Goal: Communication & Community: Participate in discussion

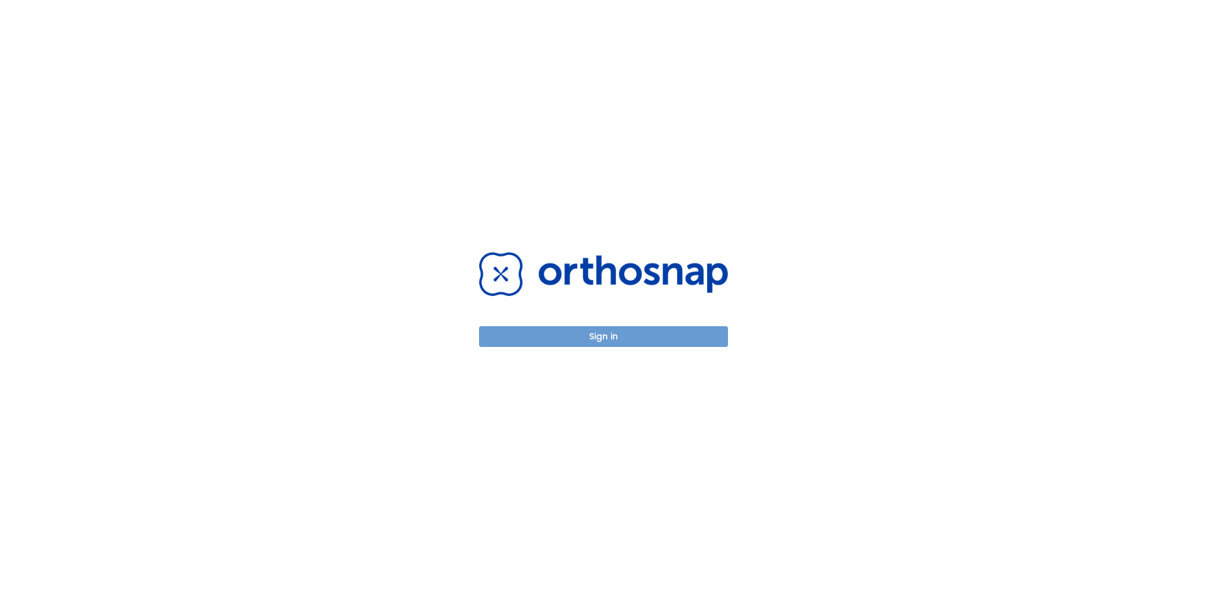
click at [587, 341] on button "Sign in" at bounding box center [603, 336] width 249 height 21
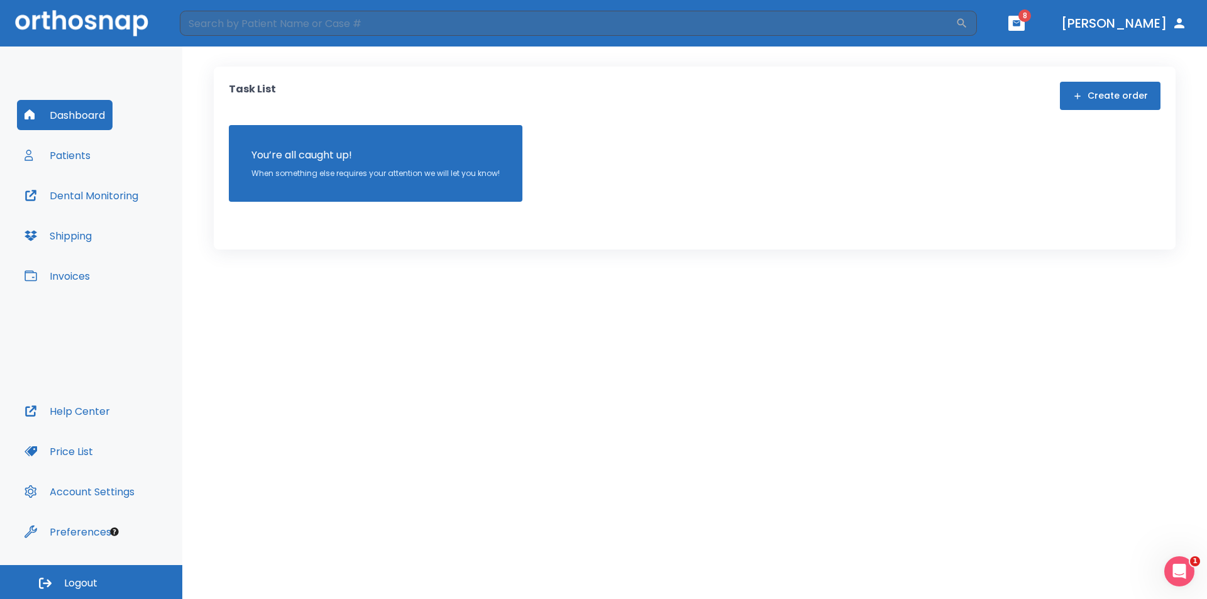
drag, startPoint x: 289, startPoint y: 291, endPoint x: 297, endPoint y: 292, distance: 7.6
click at [292, 289] on div "Task List Create order You’re all caught up! When something else requires your …" at bounding box center [694, 323] width 1025 height 553
click at [63, 160] on button "Patients" at bounding box center [57, 155] width 81 height 30
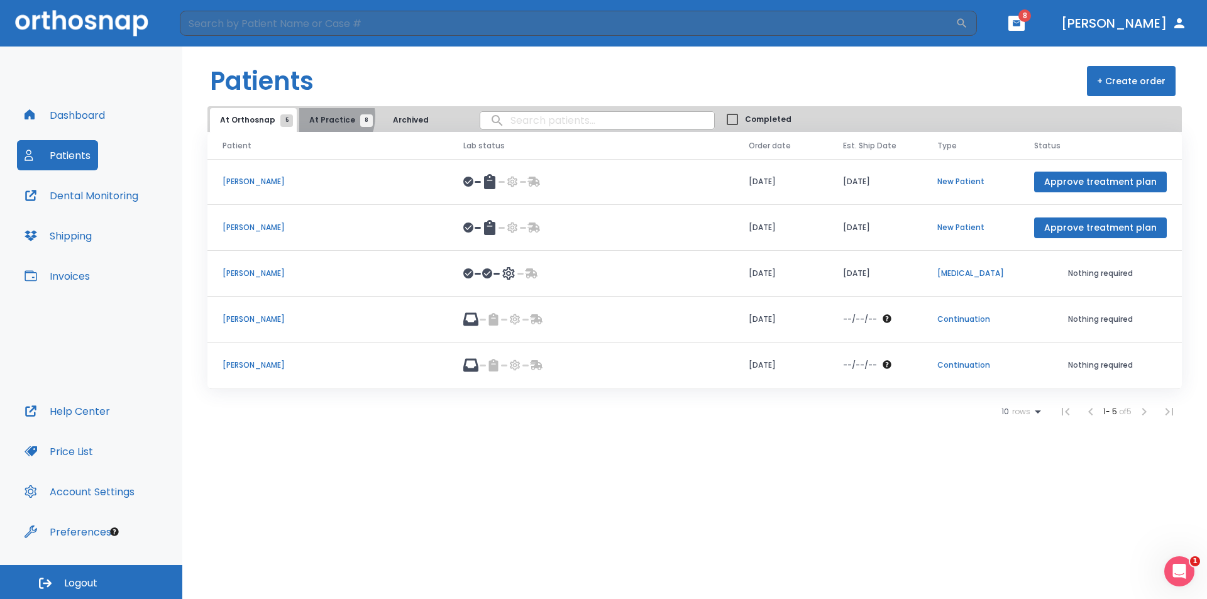
click at [319, 116] on span "At Practice 8" at bounding box center [337, 119] width 57 height 11
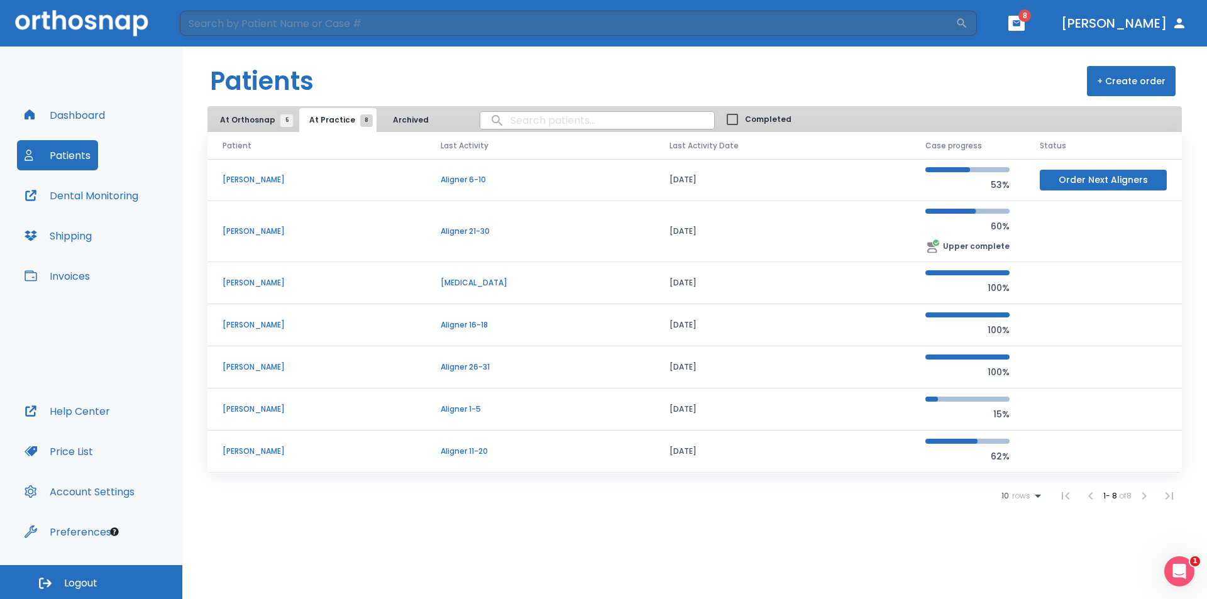
click at [265, 325] on p "[PERSON_NAME]" at bounding box center [317, 324] width 188 height 11
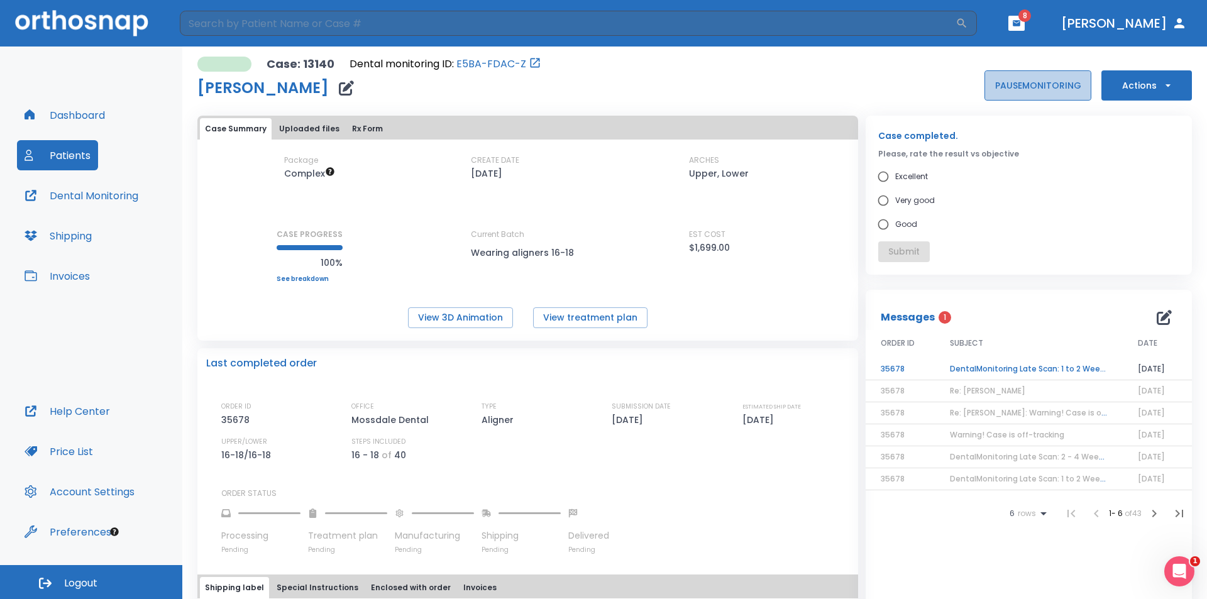
click at [1059, 85] on button "PAUSE MONITORING" at bounding box center [1037, 85] width 107 height 30
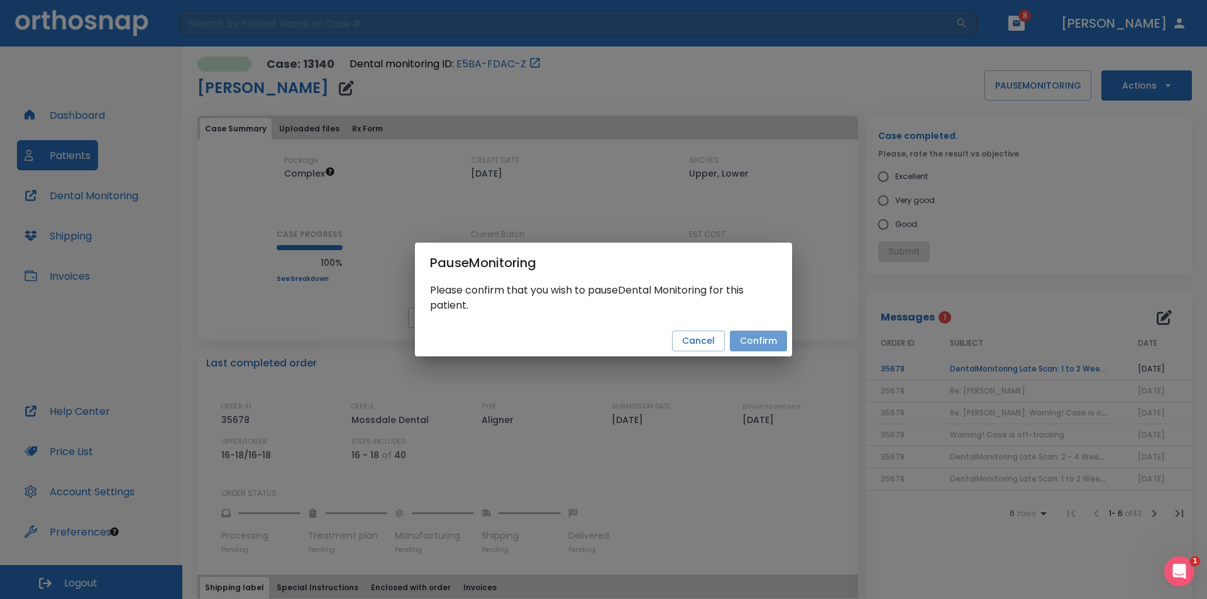
click at [764, 346] on button "Confirm" at bounding box center [758, 341] width 57 height 21
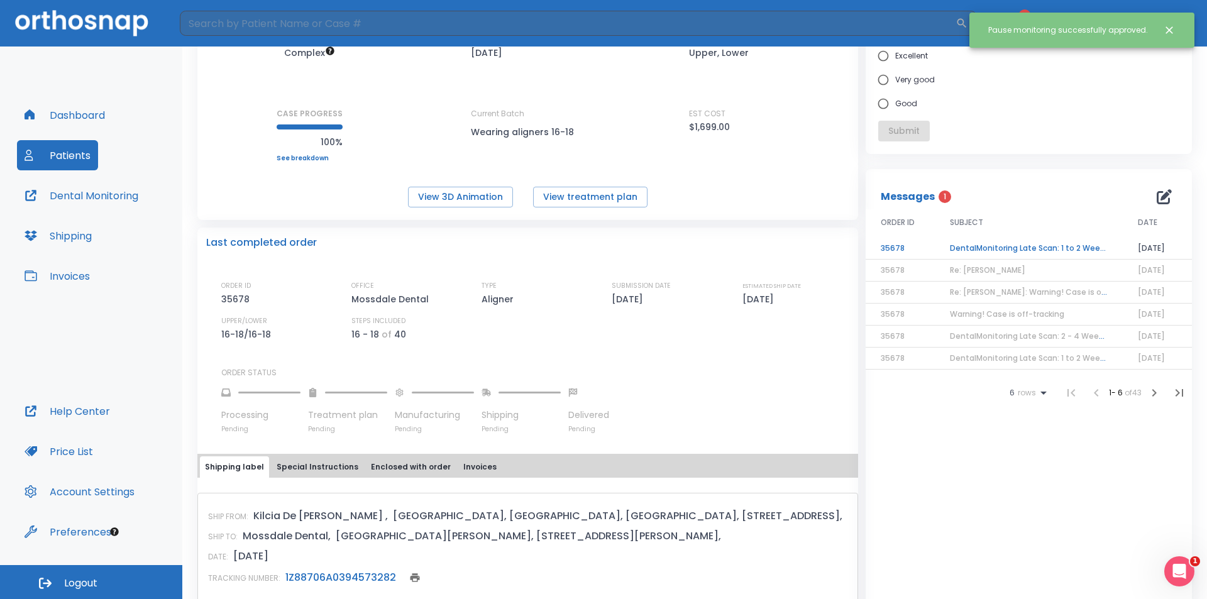
scroll to position [99, 0]
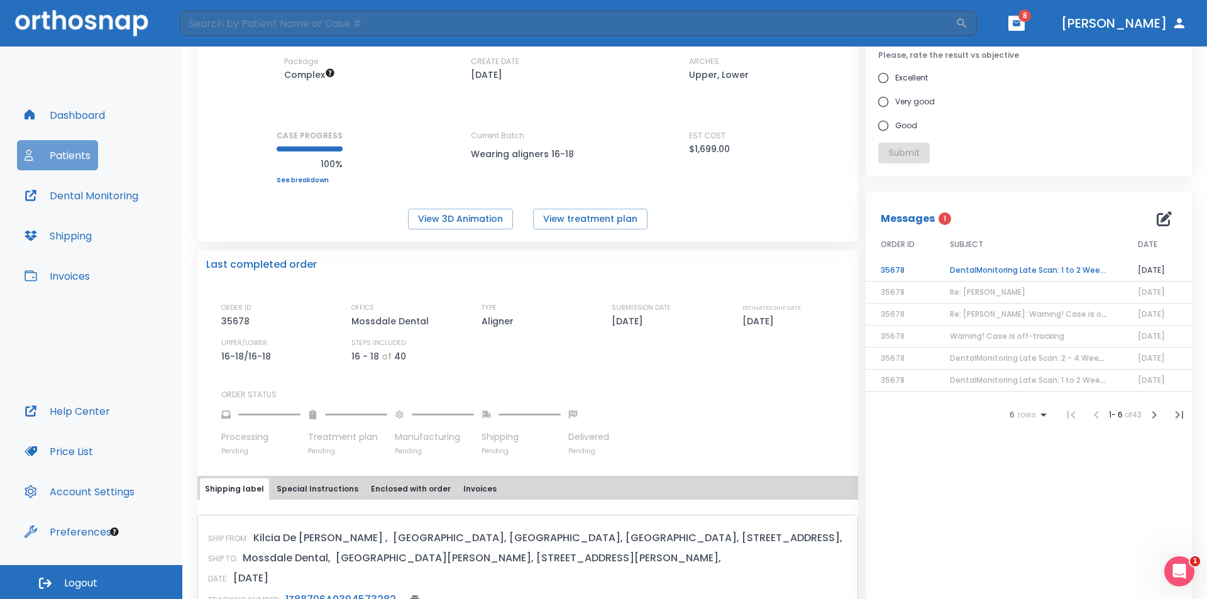
click at [82, 163] on button "Patients" at bounding box center [57, 155] width 81 height 30
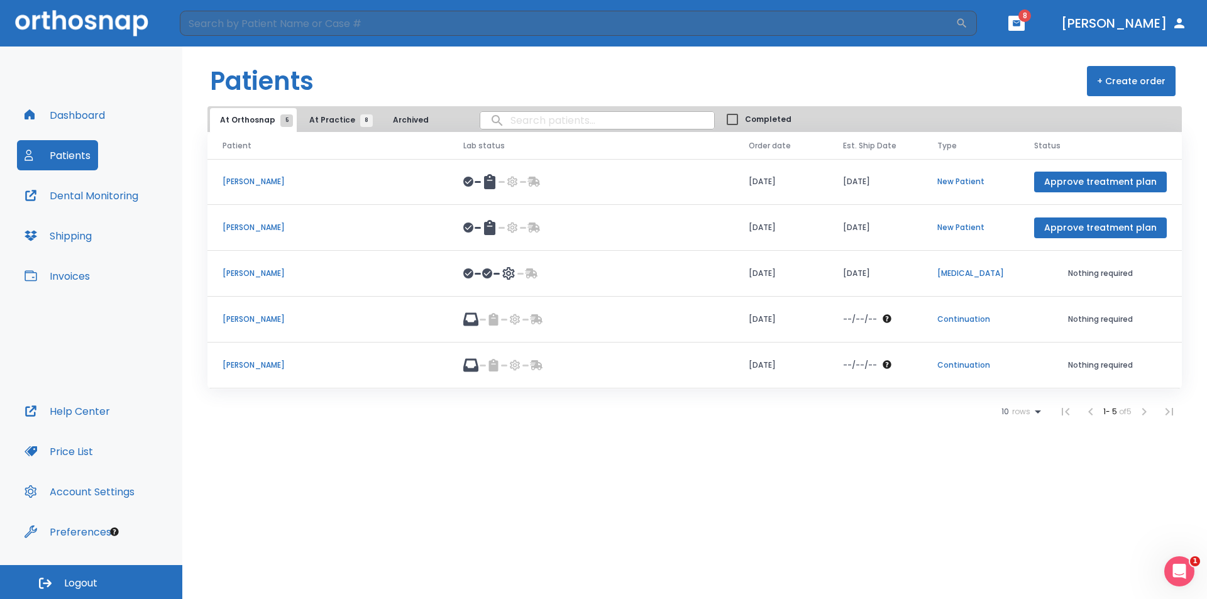
click at [265, 363] on p "[PERSON_NAME]" at bounding box center [328, 365] width 211 height 11
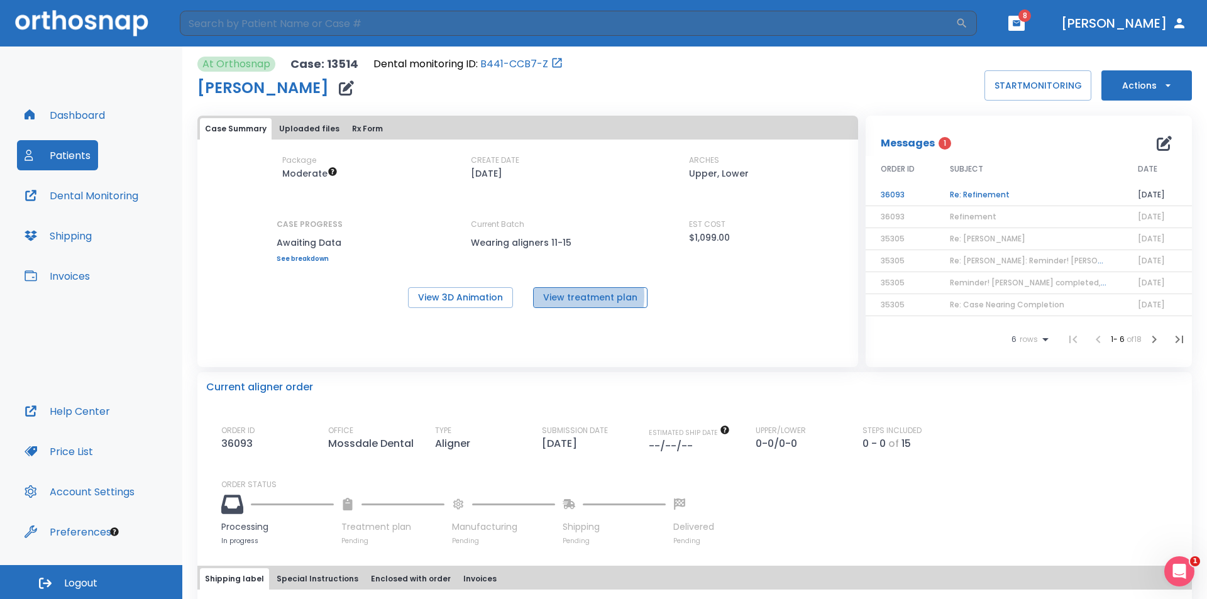
click at [569, 296] on button "View treatment plan" at bounding box center [590, 297] width 114 height 21
click at [454, 300] on button "View 3D Animation" at bounding box center [460, 297] width 105 height 21
click at [1018, 193] on td "Re: Refinement" at bounding box center [1029, 195] width 188 height 22
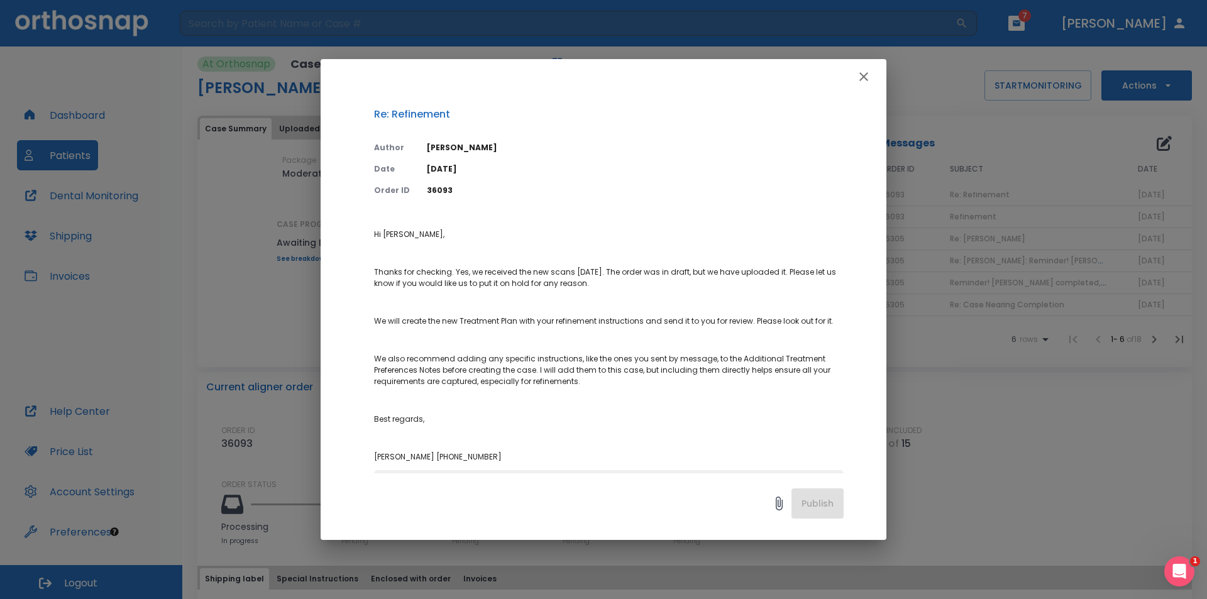
click at [362, 467] on div "Re: Refinement Author [PERSON_NAME] Date [DATE] Order ID 36093 Hi [PERSON_NAME]…" at bounding box center [604, 283] width 566 height 379
drag, startPoint x: 449, startPoint y: 473, endPoint x: 490, endPoint y: 481, distance: 40.9
click at [458, 475] on div "Publish" at bounding box center [604, 506] width 566 height 67
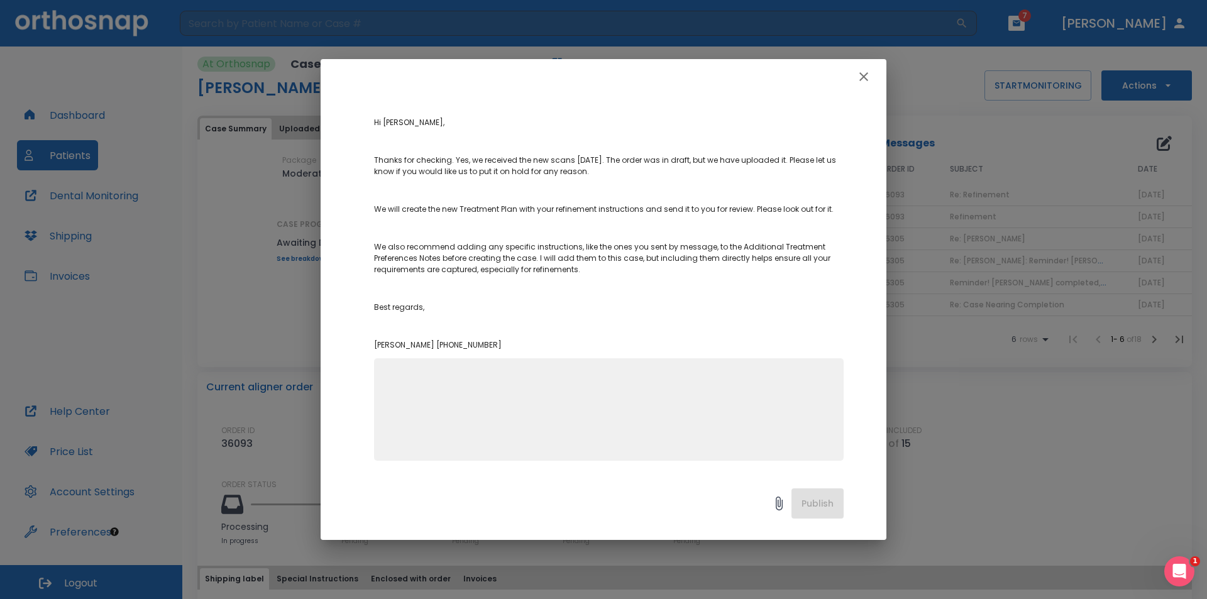
click at [569, 429] on textarea at bounding box center [609, 415] width 455 height 87
type textarea "S"
type textarea "H"
type textarea "g"
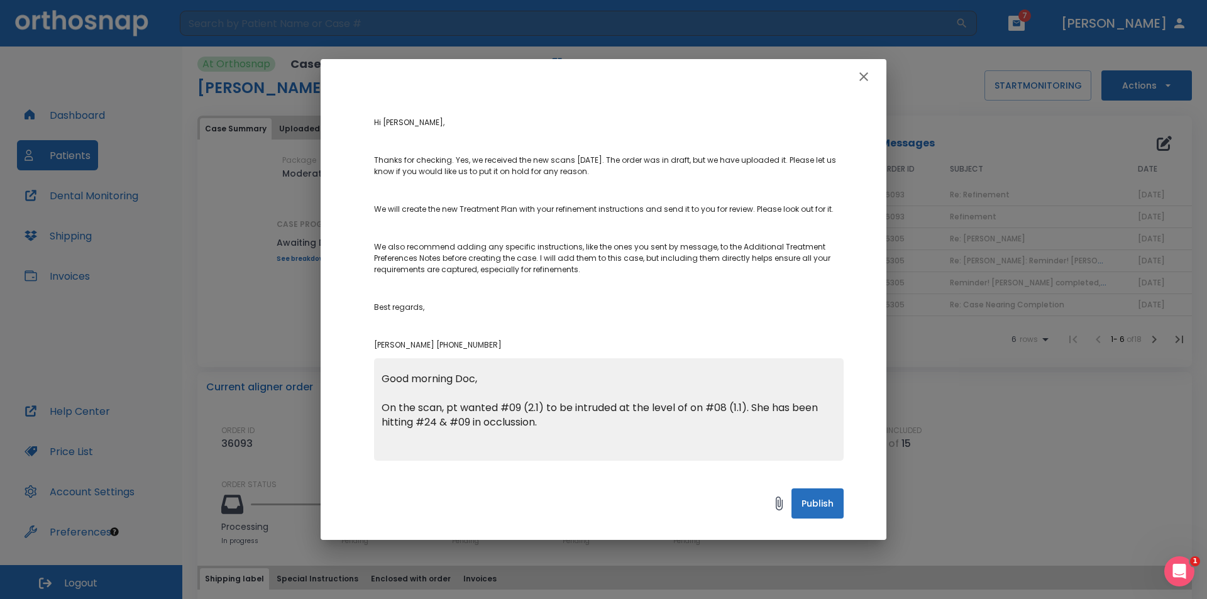
type textarea "Good morning Doc, On the scan, pt wanted #09 (2.1) to be intruded at the level …"
click at [827, 497] on button "Publish" at bounding box center [817, 503] width 52 height 30
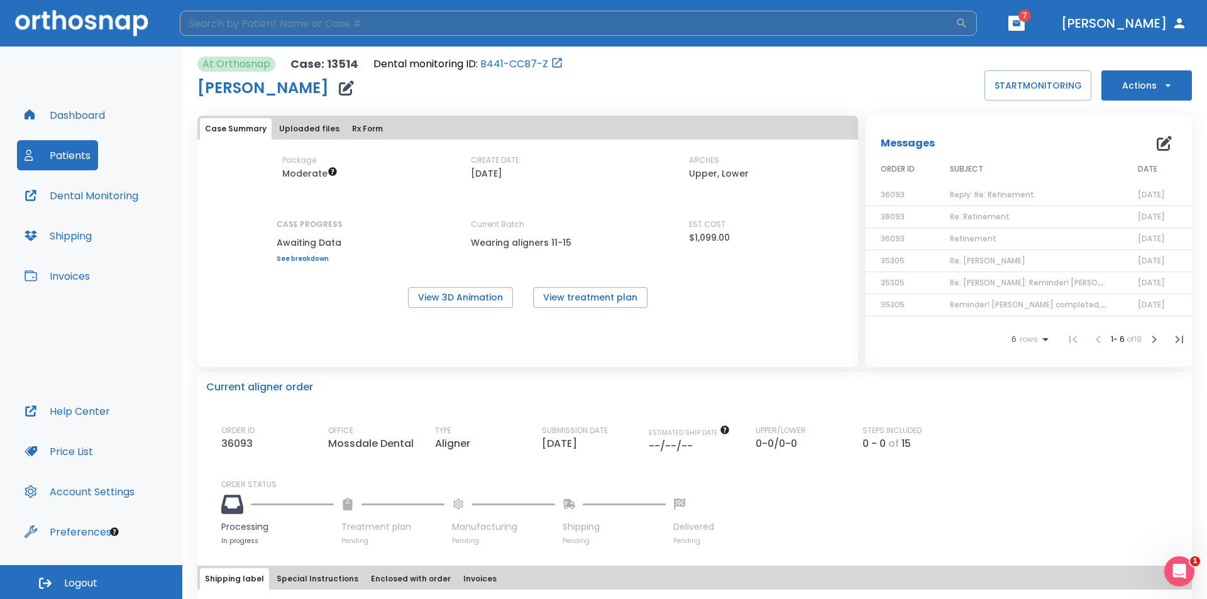
drag, startPoint x: 1079, startPoint y: 21, endPoint x: 834, endPoint y: 32, distance: 245.4
click at [1025, 23] on span "7" at bounding box center [1016, 23] width 16 height 15
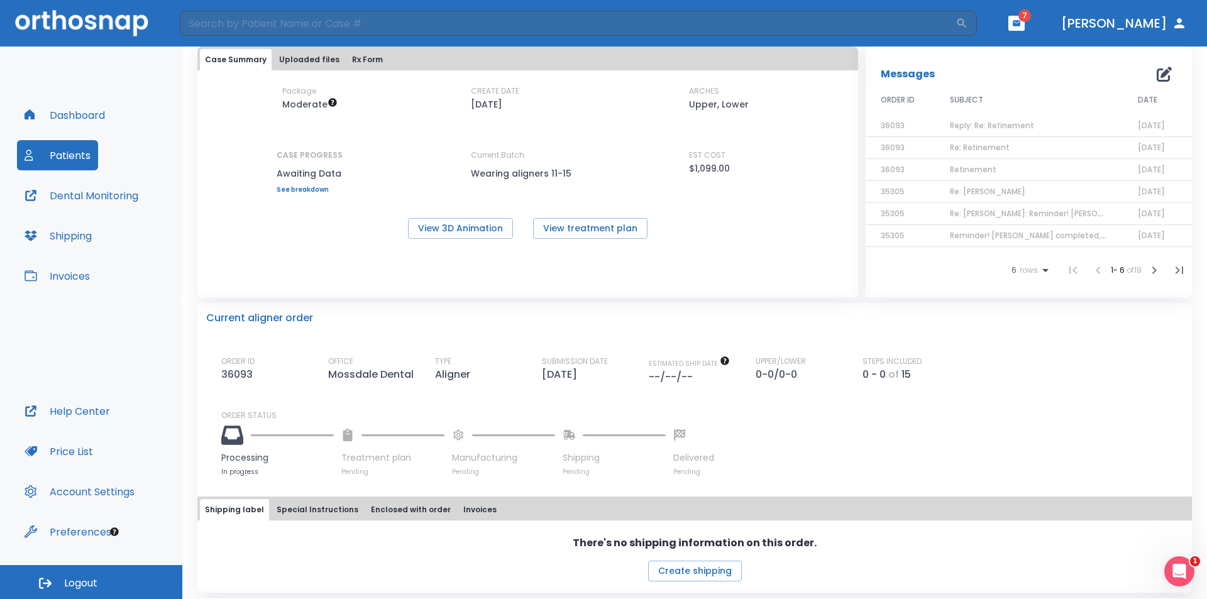
scroll to position [0, 0]
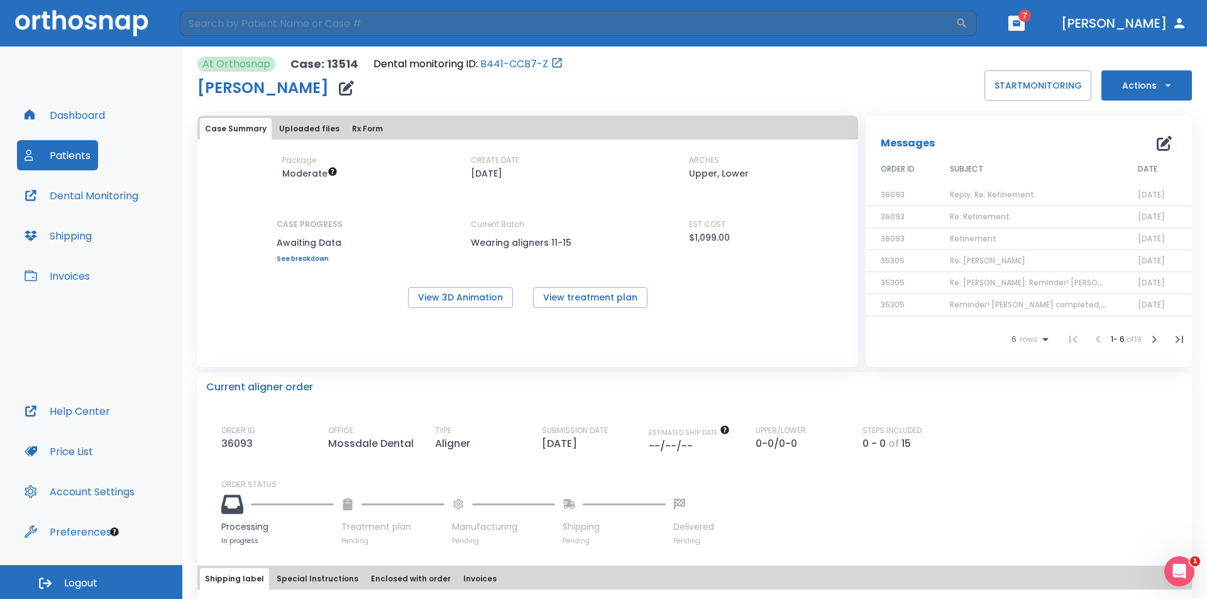
click at [72, 116] on button "Dashboard" at bounding box center [65, 115] width 96 height 30
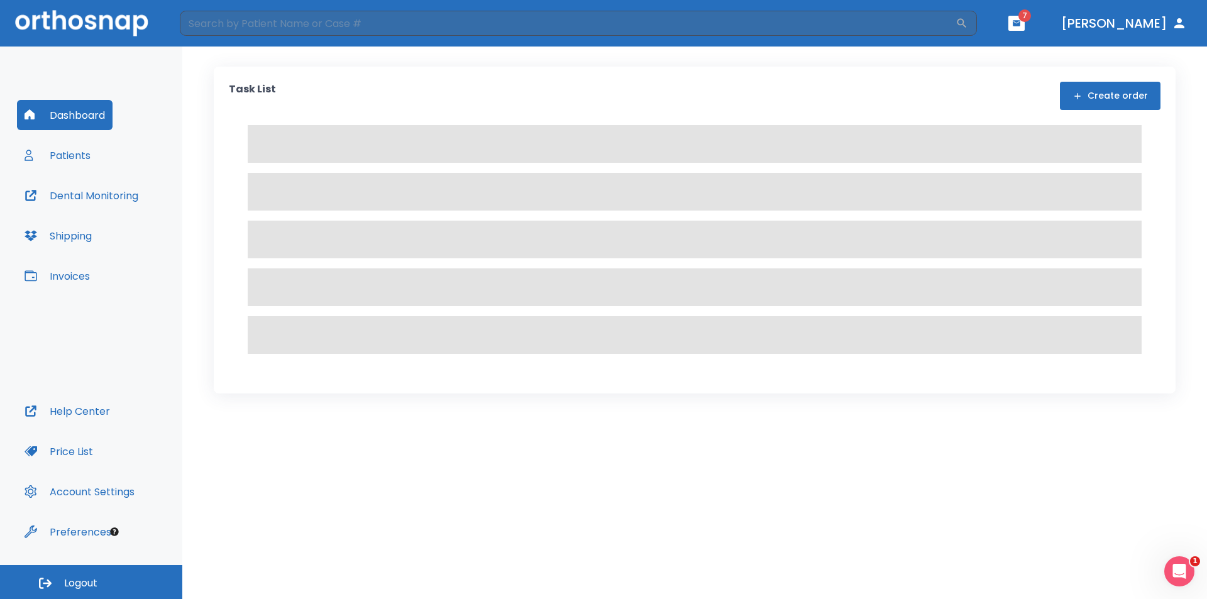
click at [295, 49] on div "Task List Create order" at bounding box center [694, 323] width 1025 height 553
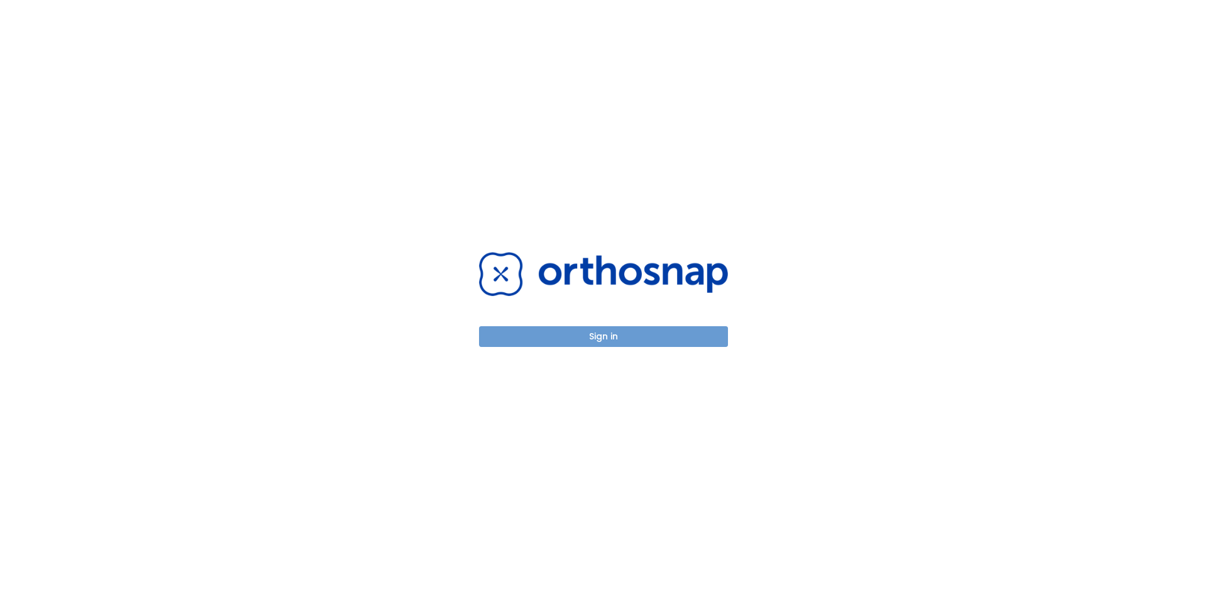
click at [622, 338] on button "Sign in" at bounding box center [603, 336] width 249 height 21
